Goal: Task Accomplishment & Management: Use online tool/utility

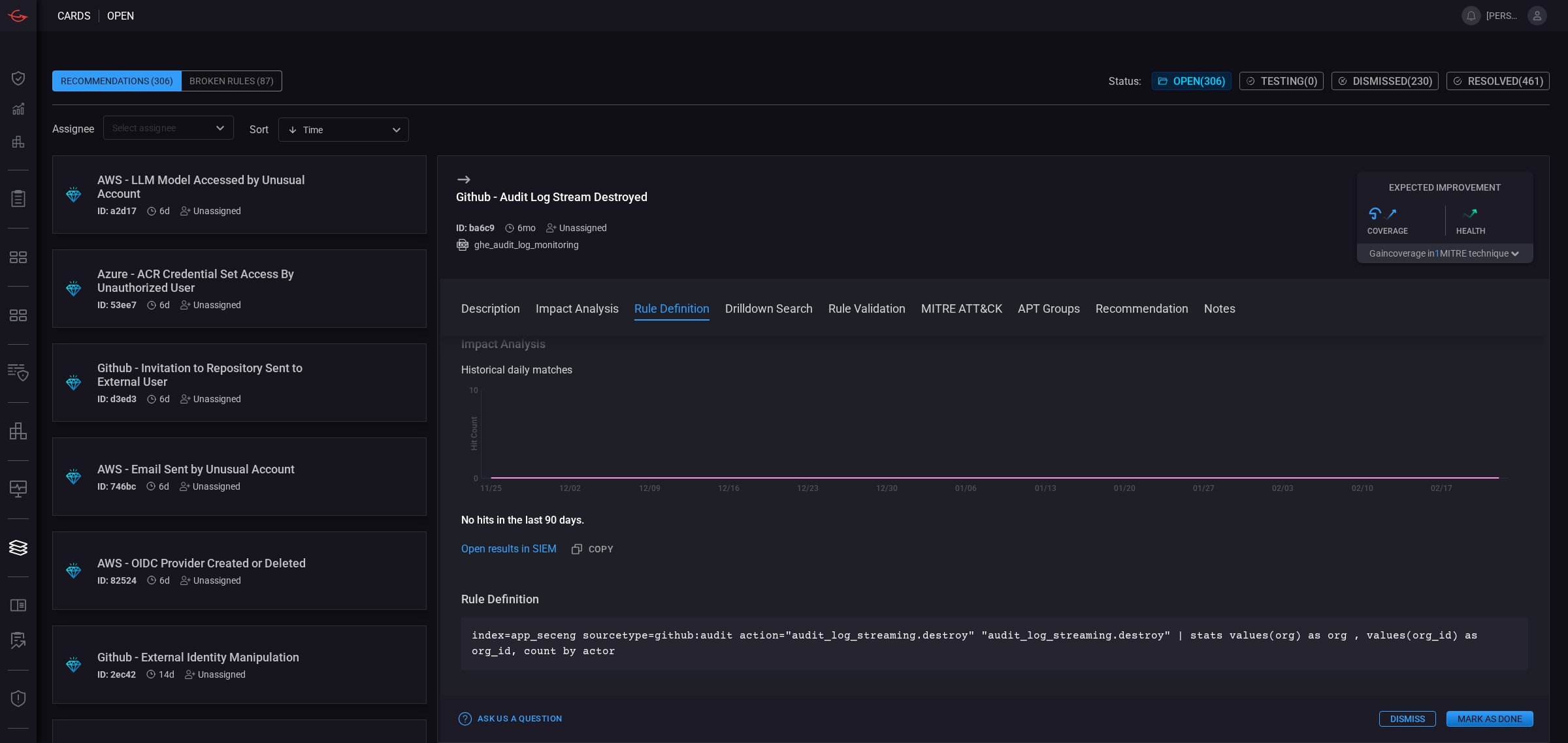
scroll to position [377, 0]
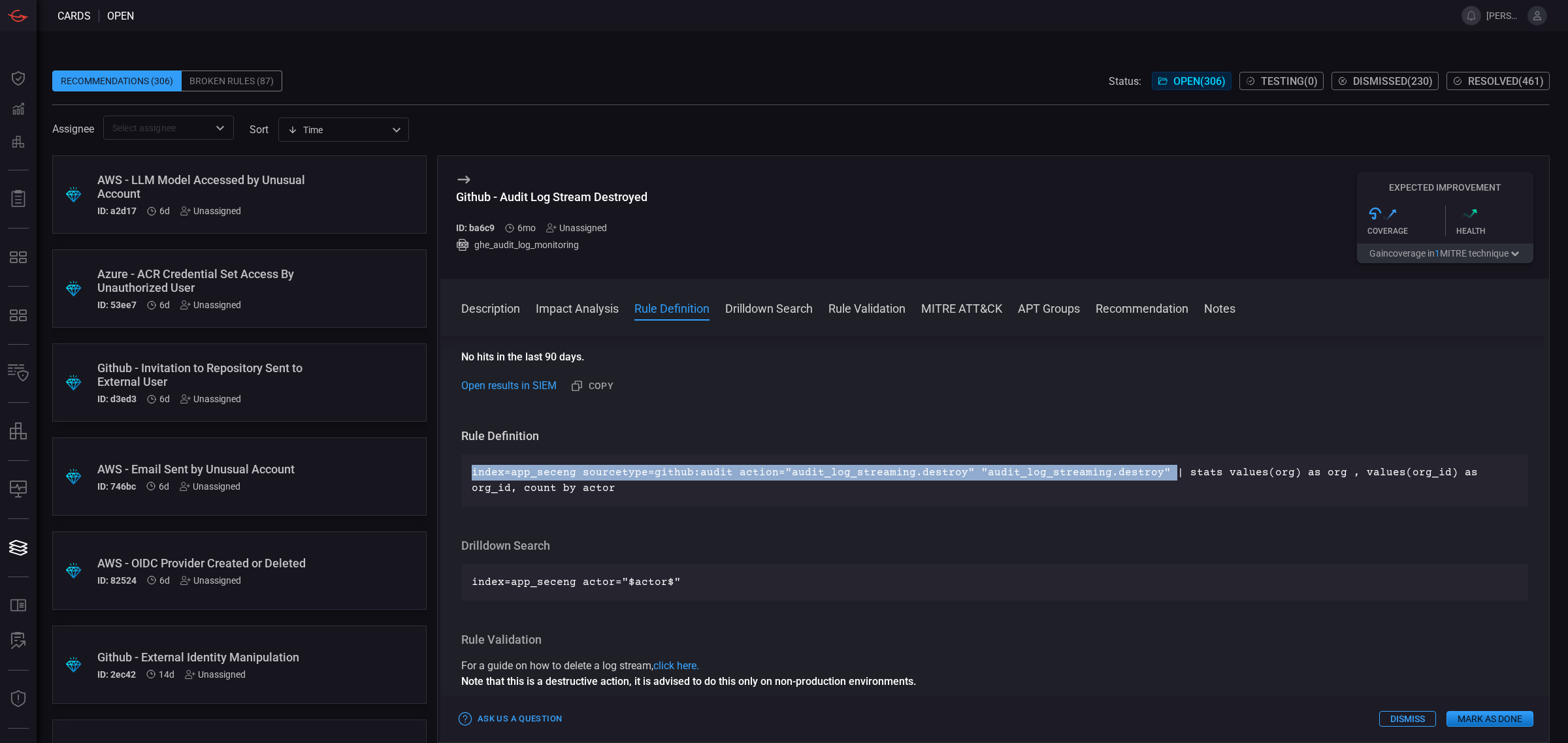
drag, startPoint x: 1146, startPoint y: 470, endPoint x: 455, endPoint y: 474, distance: 691.0
click at [455, 474] on div "Description GitHub is a code hosting platform for version control and collabora…" at bounding box center [994, 537] width 1109 height 401
copy p "index=app_seceng sourcetype=github:audit action="audit_log_streaming.destroy" "…"
